Goal: Information Seeking & Learning: Learn about a topic

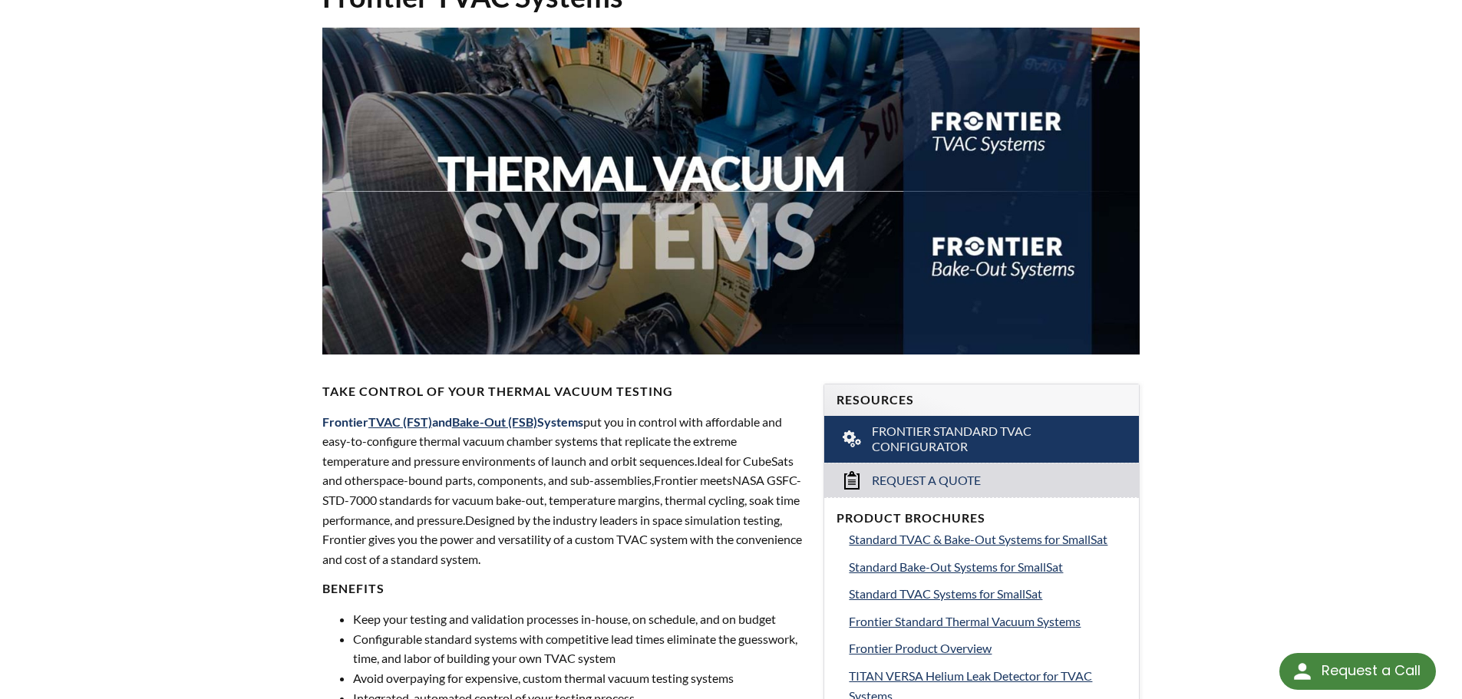
scroll to position [307, 0]
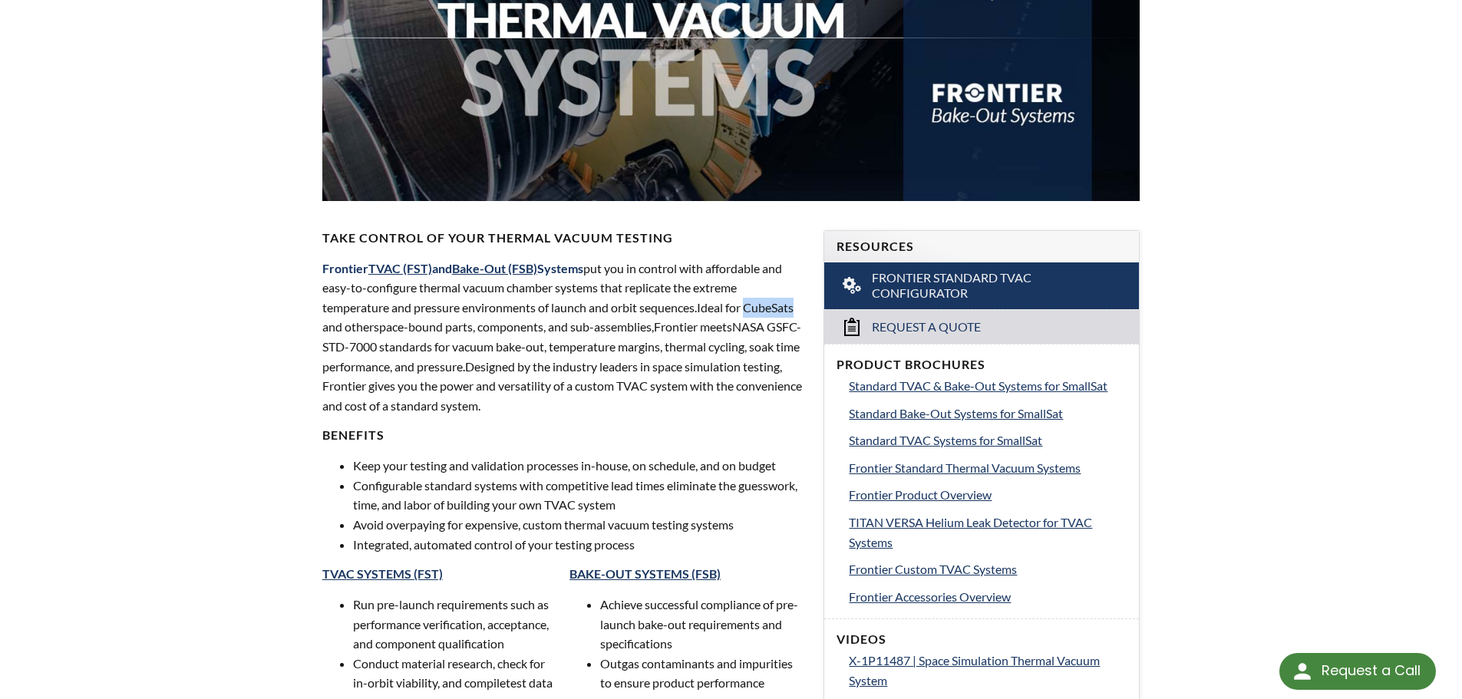
drag, startPoint x: 760, startPoint y: 308, endPoint x: 813, endPoint y: 305, distance: 53.0
click at [810, 306] on div "Take Control of Your Thermal Vacuum Testing Frontier TVAC (FST) and Bake-Out (F…" at bounding box center [564, 517] width 502 height 622
copy span "CubeSats"
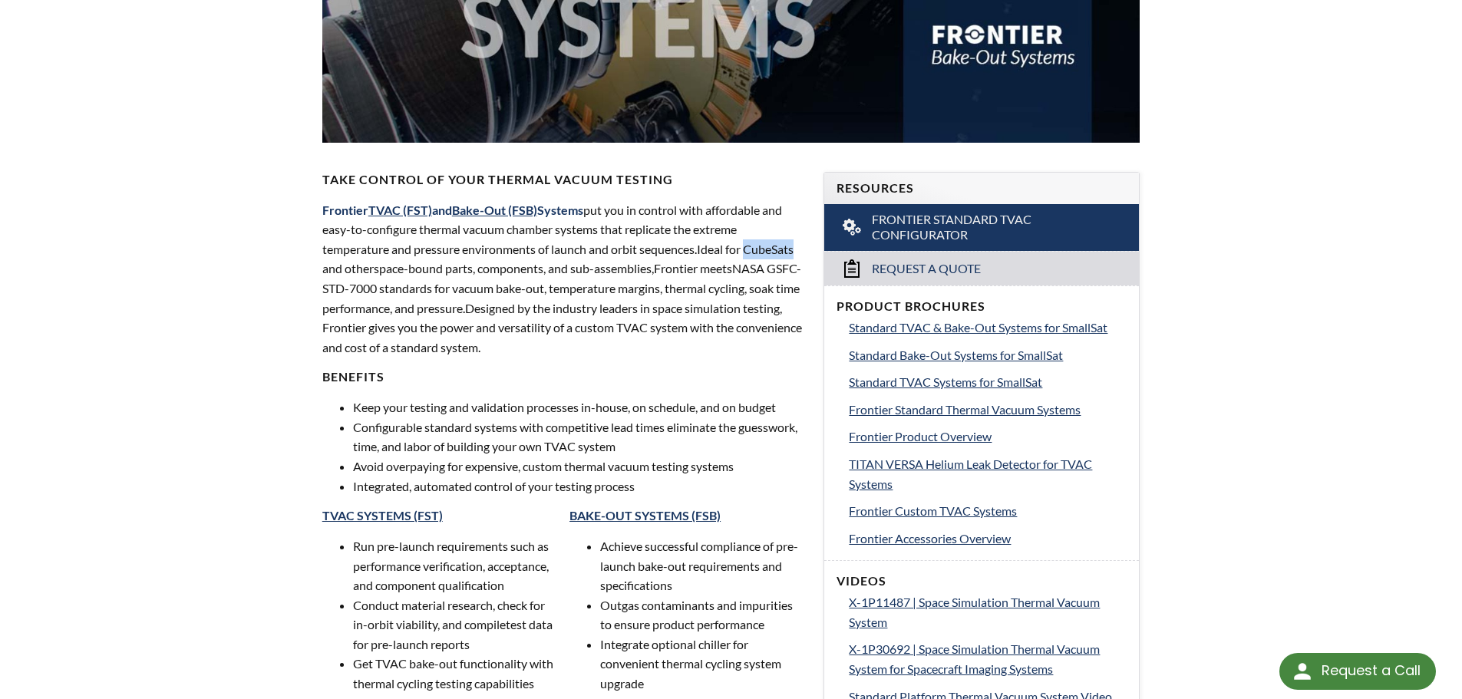
scroll to position [384, 0]
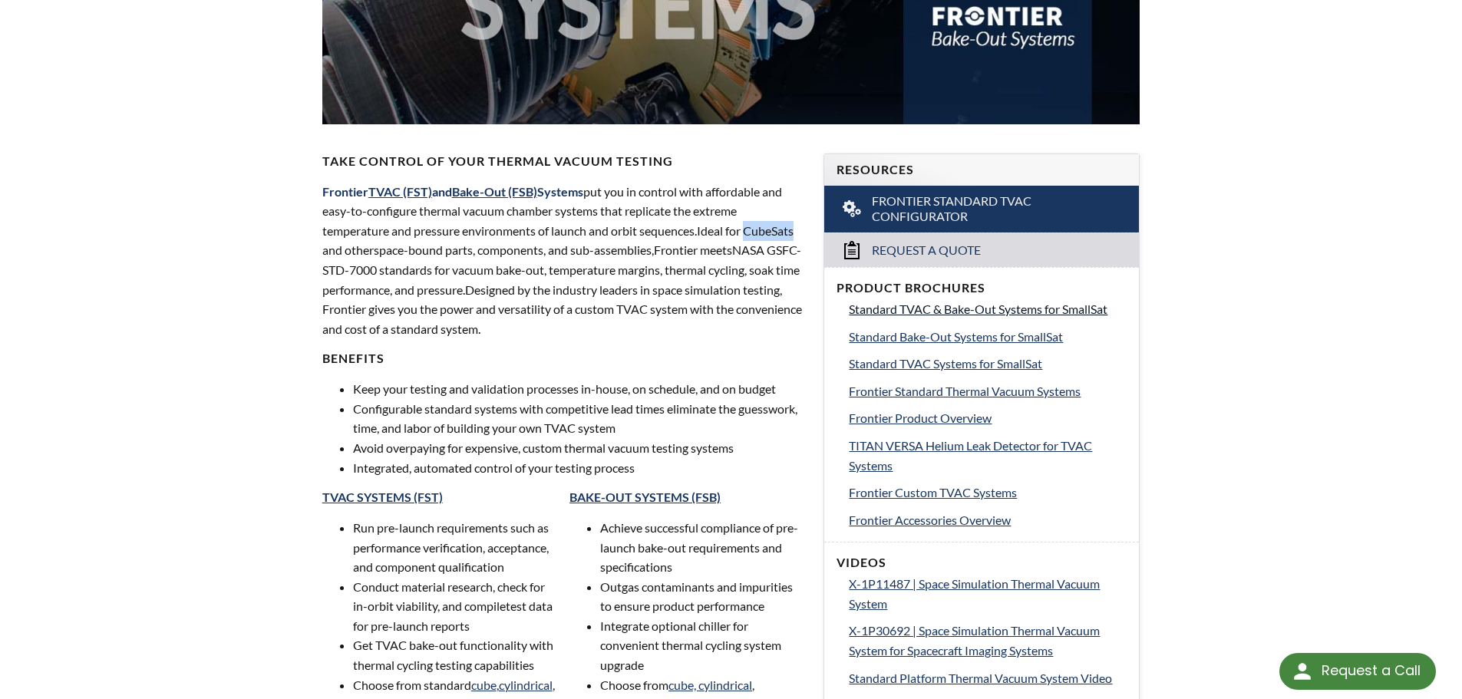
click at [1098, 312] on span "Standard TVAC & Bake-Out Systems for SmallSat" at bounding box center [978, 309] width 259 height 15
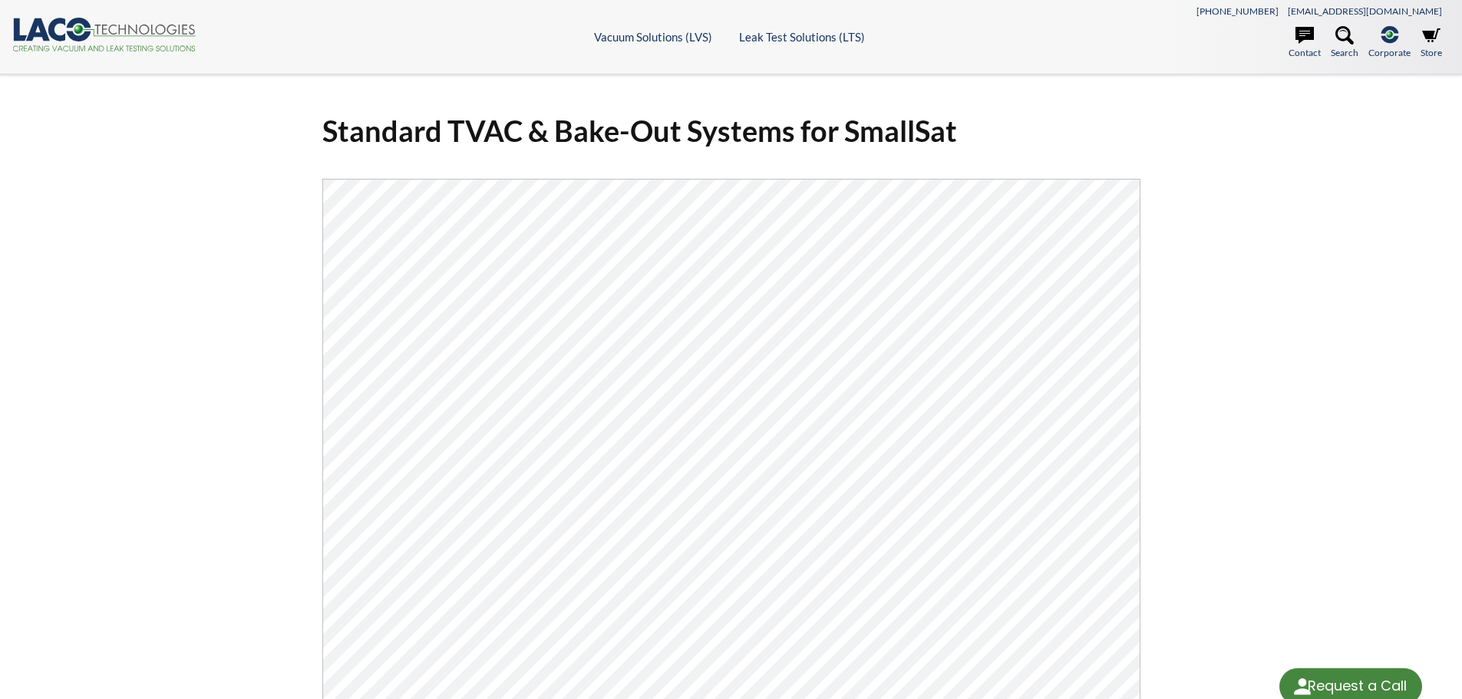
select select "Language Translate Widget"
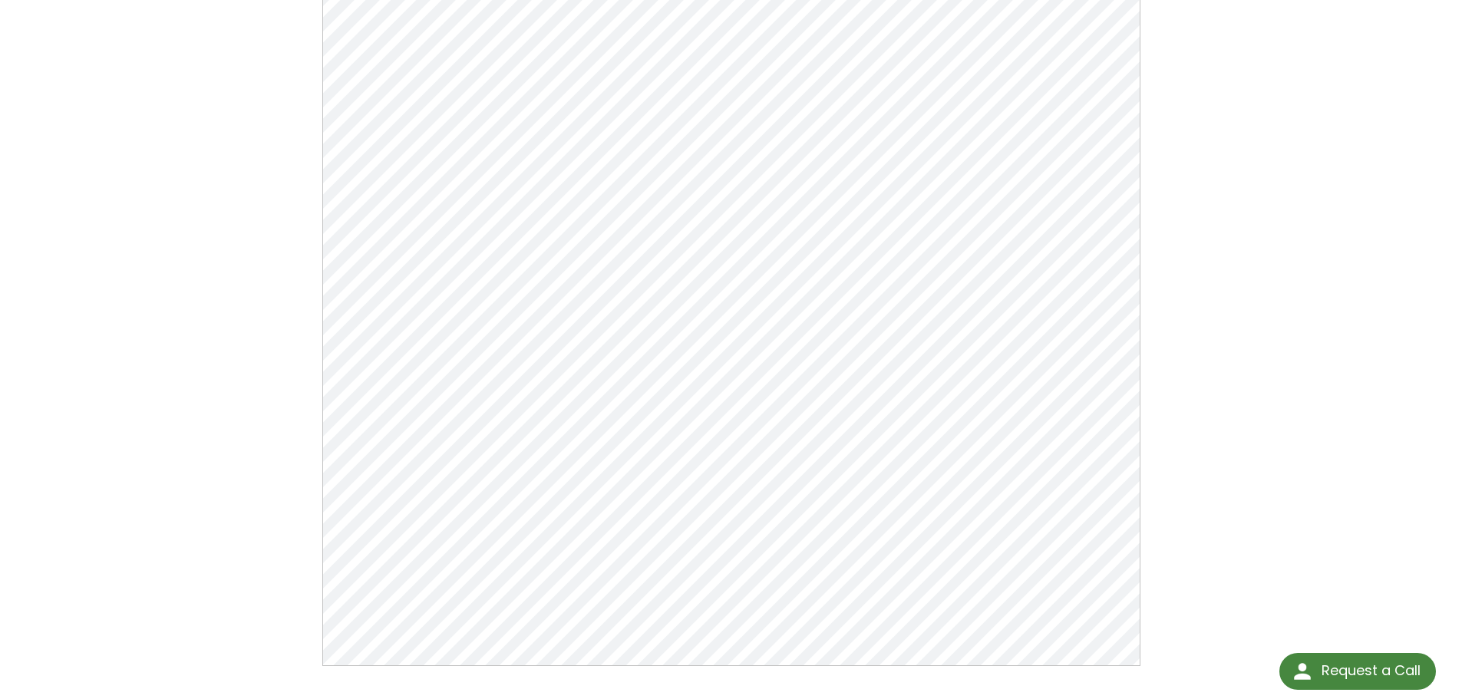
scroll to position [230, 0]
